Goal: Transaction & Acquisition: Download file/media

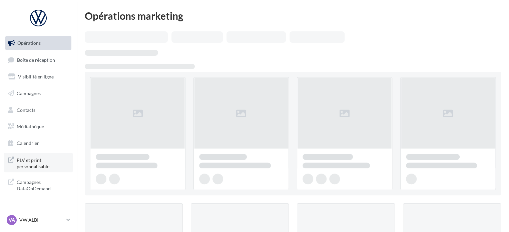
click at [38, 160] on span "PLV et print personnalisable" at bounding box center [43, 162] width 52 height 14
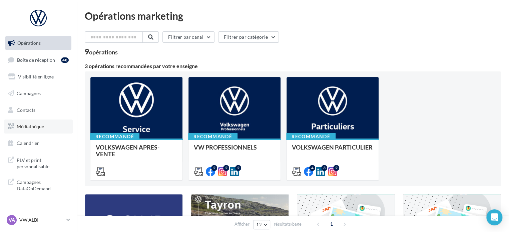
click at [31, 129] on span "Médiathèque" at bounding box center [30, 126] width 27 height 6
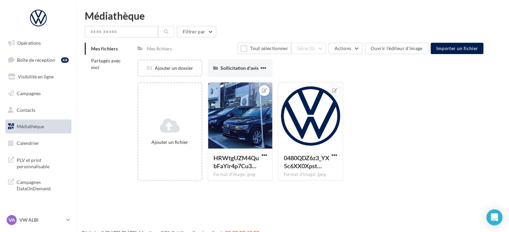
click at [104, 49] on span "Mes fichiers" at bounding box center [104, 49] width 27 height 6
click at [112, 69] on li "Partagés avec moi" at bounding box center [108, 64] width 47 height 19
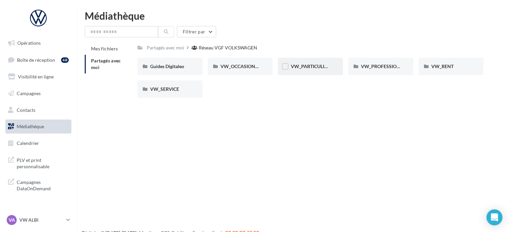
click at [299, 67] on span "VW_PARTICULIERS" at bounding box center [311, 66] width 42 height 6
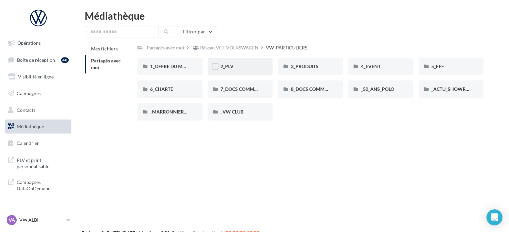
click at [240, 69] on div "2_PLV" at bounding box center [240, 66] width 40 height 7
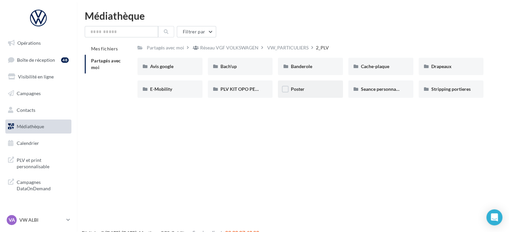
click at [309, 89] on div "Poster" at bounding box center [310, 89] width 40 height 7
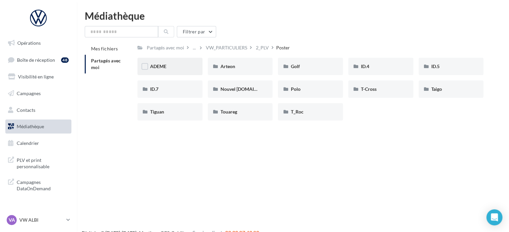
click at [187, 62] on div "ADEME" at bounding box center [169, 66] width 65 height 17
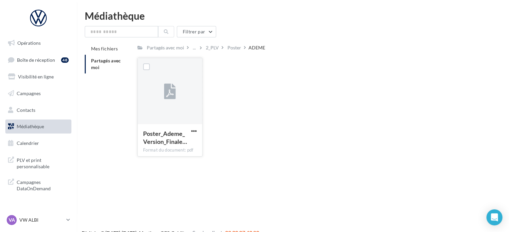
click at [175, 89] on icon at bounding box center [170, 91] width 12 height 15
click at [147, 67] on label at bounding box center [146, 66] width 7 height 7
click at [147, 67] on icon at bounding box center [146, 66] width 5 height 5
click at [194, 131] on span "button" at bounding box center [194, 131] width 6 height 6
click at [169, 144] on button "Télécharger" at bounding box center [164, 143] width 67 height 17
